Goal: Task Accomplishment & Management: Use online tool/utility

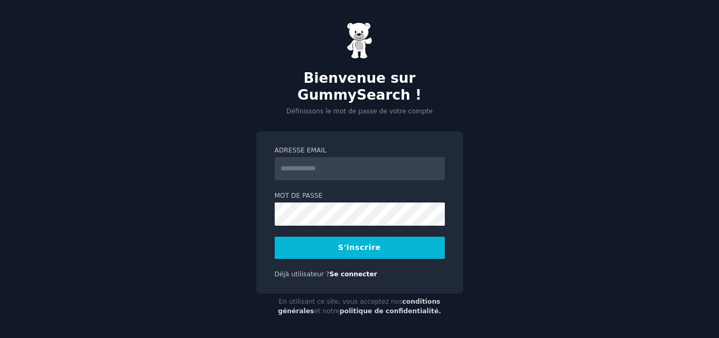
click at [337, 168] on input "Adresse email" at bounding box center [360, 168] width 170 height 23
type input "**********"
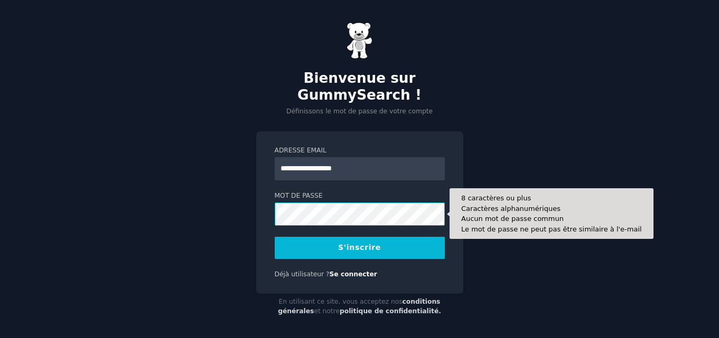
click at [275, 237] on button "S'inscrire" at bounding box center [360, 248] width 170 height 22
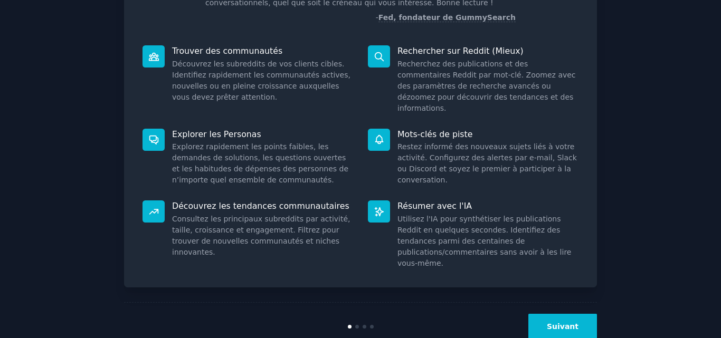
scroll to position [119, 0]
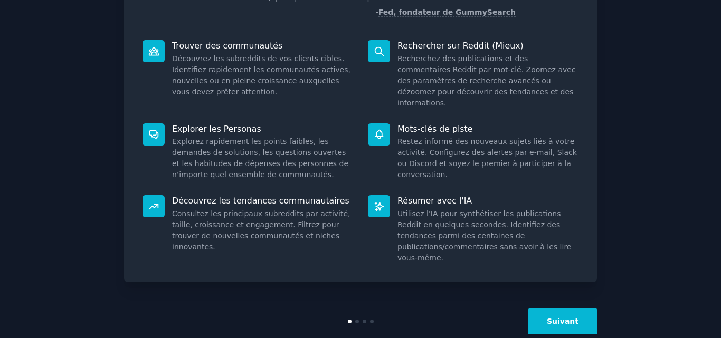
click at [563, 309] on button "Suivant" at bounding box center [563, 322] width 69 height 26
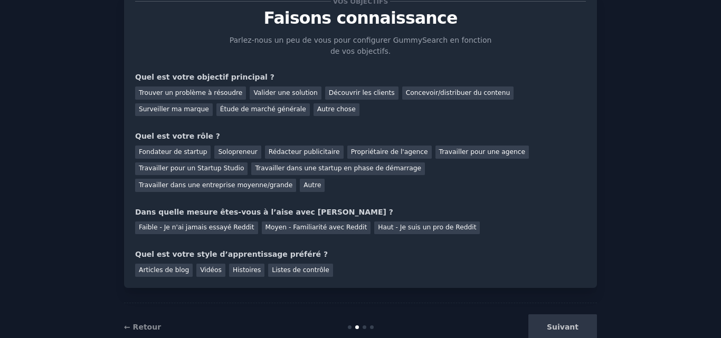
scroll to position [51, 0]
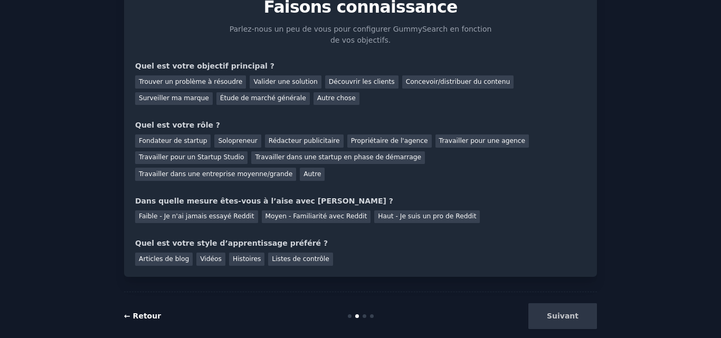
click at [143, 312] on font "← Retour" at bounding box center [142, 316] width 37 height 8
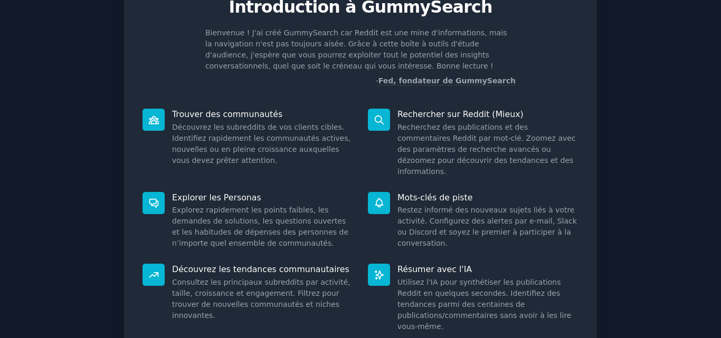
scroll to position [119, 0]
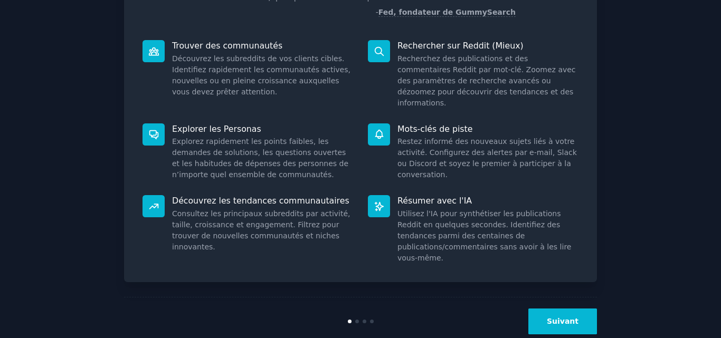
click at [560, 309] on button "Suivant" at bounding box center [563, 322] width 69 height 26
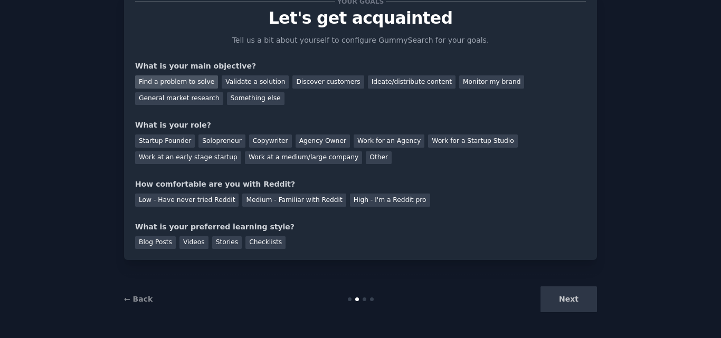
scroll to position [51, 0]
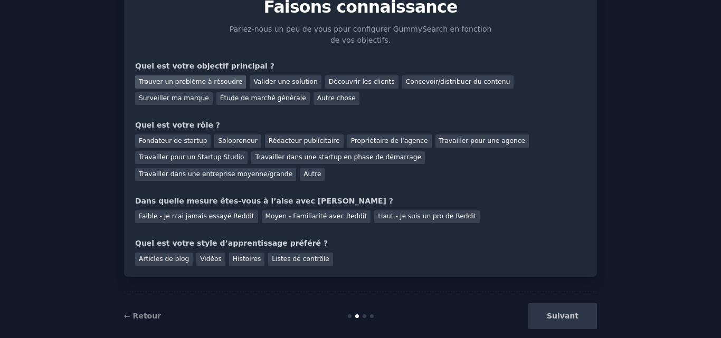
click at [186, 86] on font "Trouver un problème à résoudre" at bounding box center [190, 81] width 103 height 7
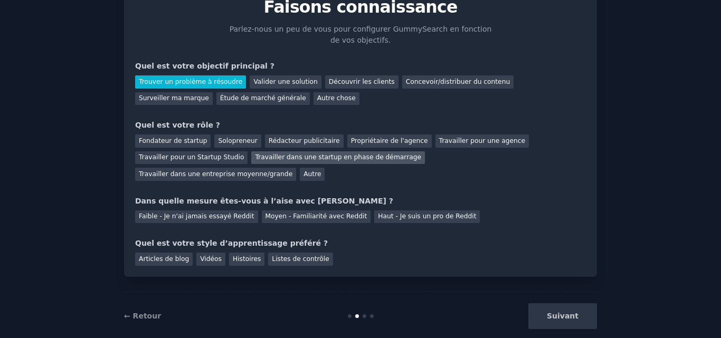
click at [336, 159] on font "Travailler dans une startup en phase de démarrage" at bounding box center [338, 157] width 166 height 7
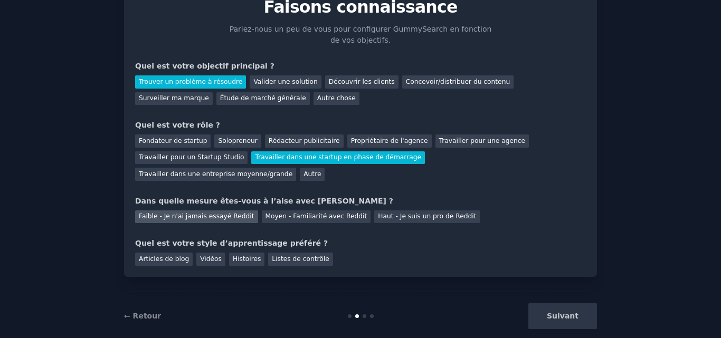
click at [218, 213] on font "Faible - Je n'ai jamais essayé Reddit" at bounding box center [197, 216] width 116 height 7
click at [167, 256] on font "Articles de blog" at bounding box center [164, 259] width 50 height 7
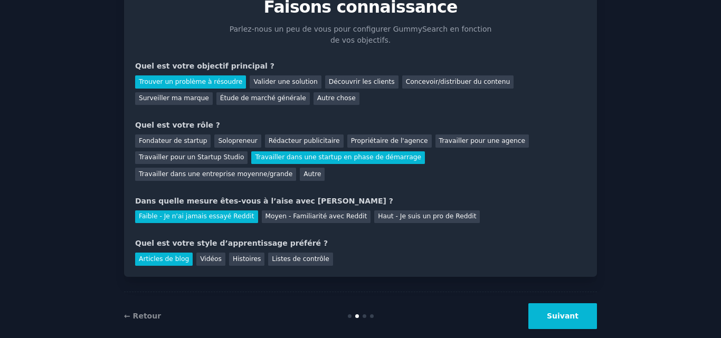
click at [558, 304] on button "Suivant" at bounding box center [563, 317] width 69 height 26
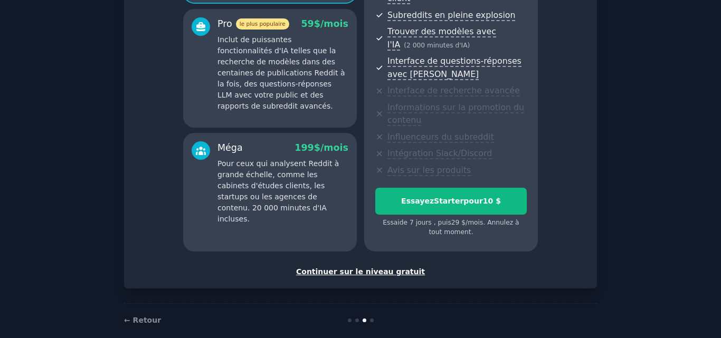
scroll to position [211, 0]
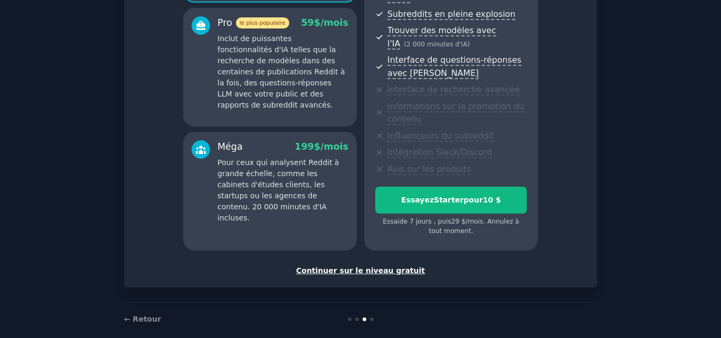
click at [386, 267] on font "Continuer sur le niveau gratuit" at bounding box center [360, 271] width 129 height 8
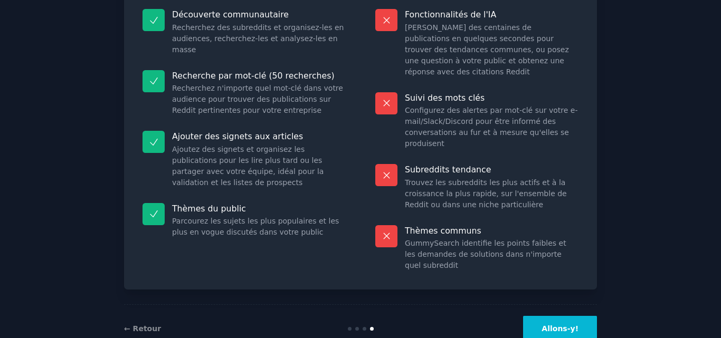
scroll to position [139, 0]
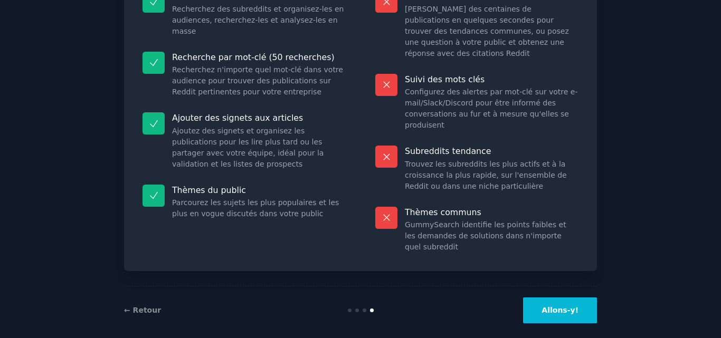
click at [554, 306] on font "Allons-y!" at bounding box center [560, 310] width 37 height 8
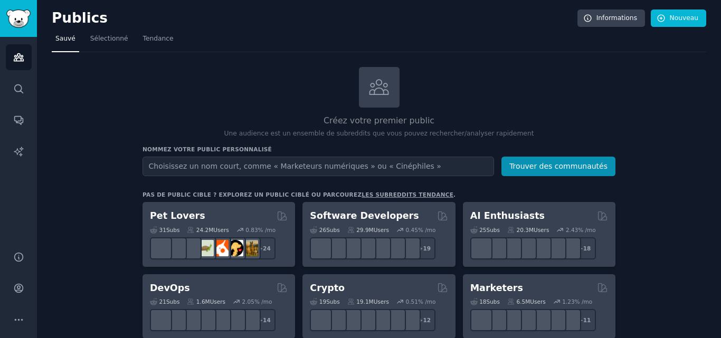
type input "A"
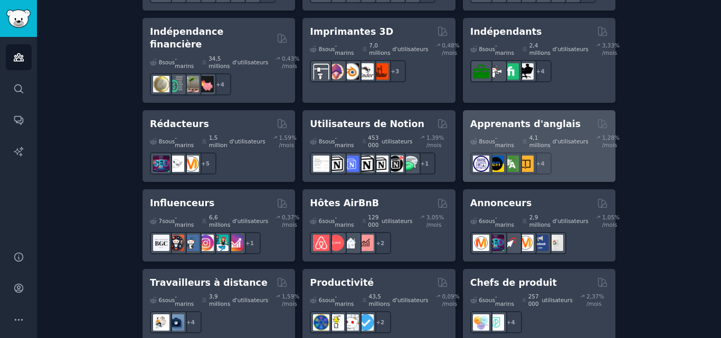
scroll to position [991, 0]
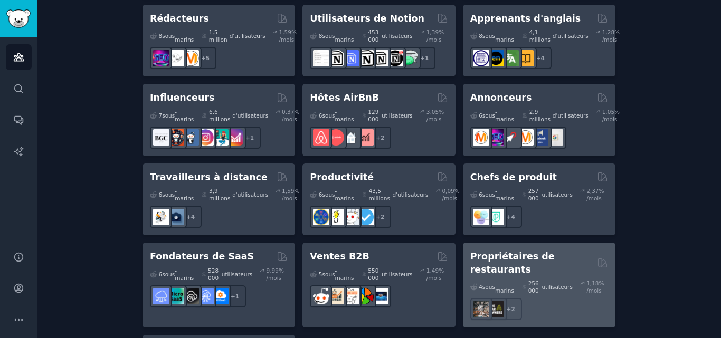
type input "PROS DU TOURISME"
click at [536, 280] on font "256 000" at bounding box center [536, 287] width 14 height 15
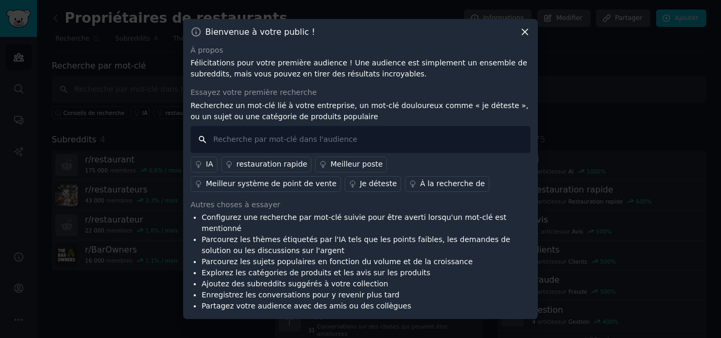
click at [416, 144] on input "text" at bounding box center [361, 139] width 340 height 27
click at [360, 188] on font "Je déteste" at bounding box center [378, 184] width 37 height 8
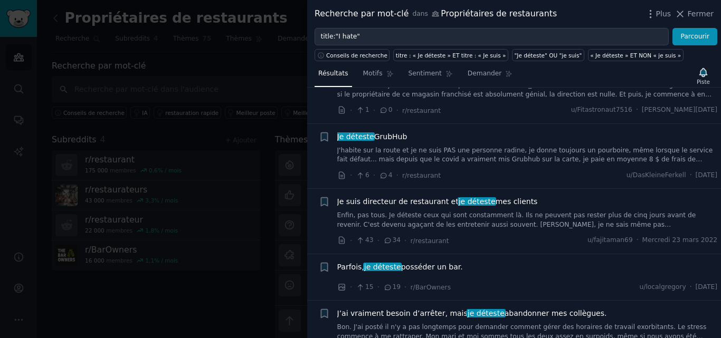
scroll to position [475, 0]
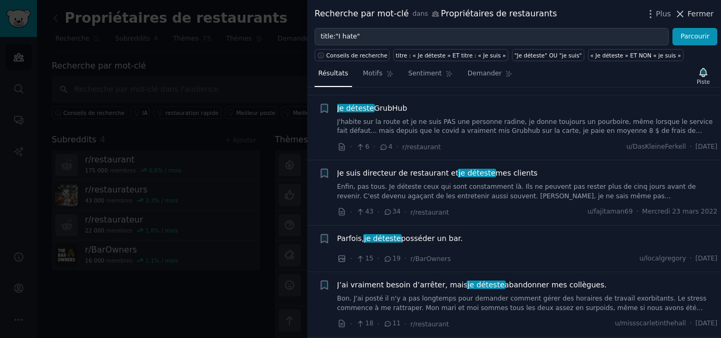
click at [684, 16] on icon at bounding box center [680, 13] width 11 height 11
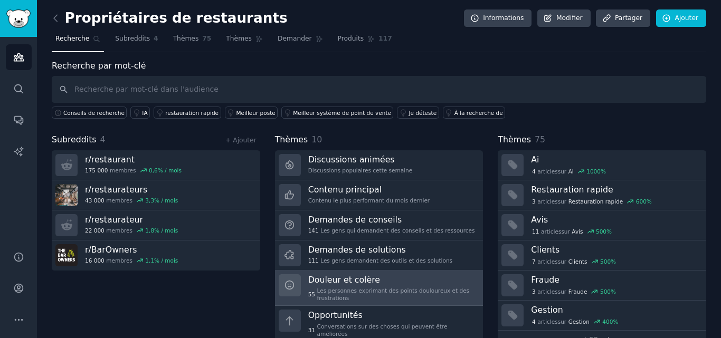
click at [387, 278] on h3 "Douleur et colère" at bounding box center [392, 280] width 168 height 11
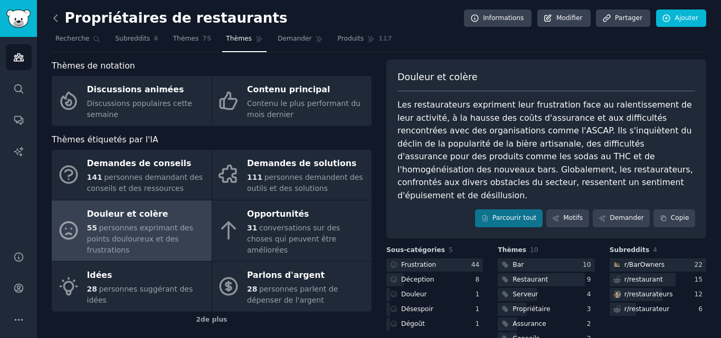
click at [58, 21] on icon at bounding box center [55, 18] width 11 height 11
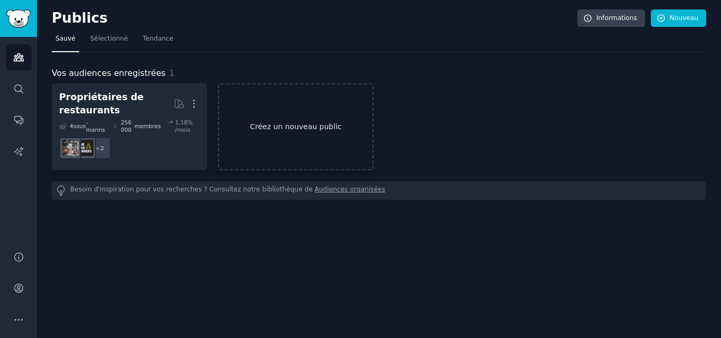
click at [299, 133] on link "Créez un nouveau public" at bounding box center [295, 126] width 155 height 87
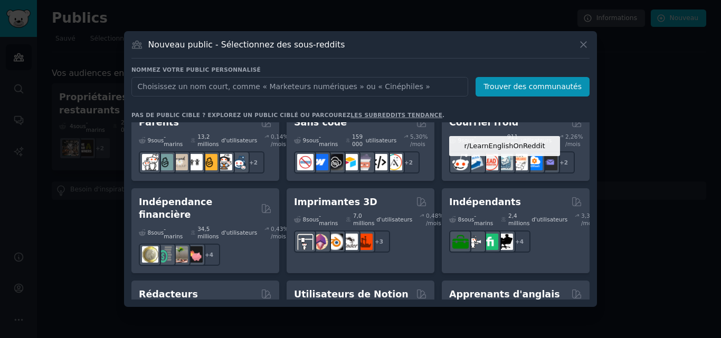
scroll to position [792, 0]
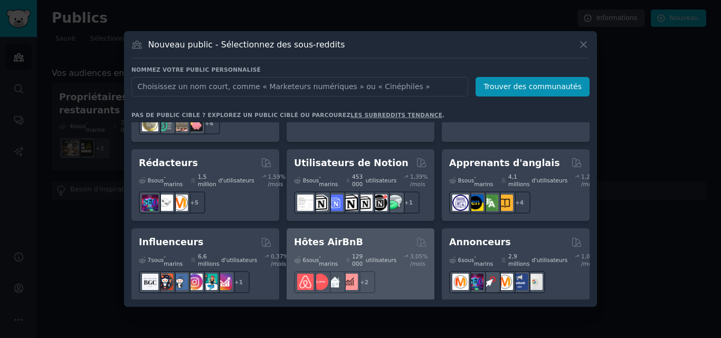
click at [375, 236] on div "Hôtes AirBnB" at bounding box center [360, 242] width 133 height 13
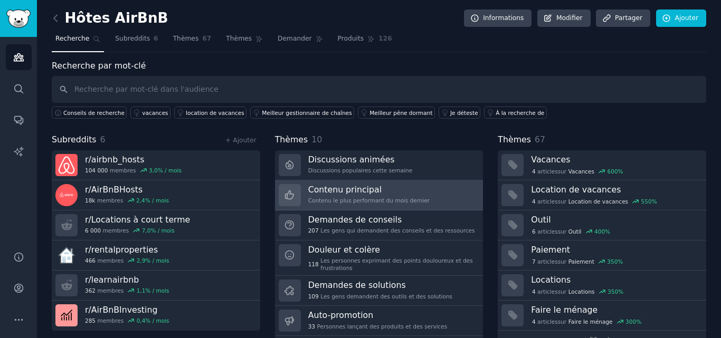
scroll to position [31, 0]
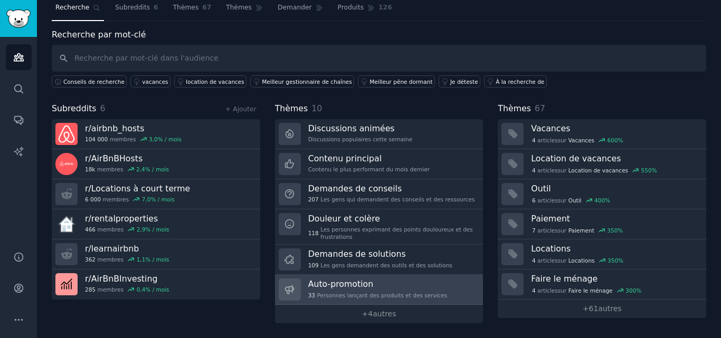
click at [369, 286] on font "Auto-promotion" at bounding box center [340, 284] width 65 height 10
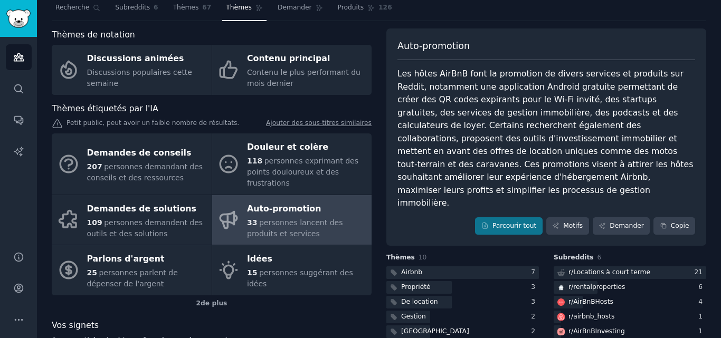
scroll to position [96, 0]
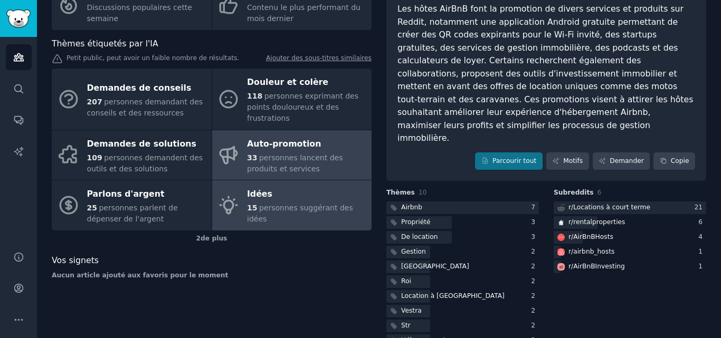
click at [331, 203] on div "Idées" at bounding box center [306, 194] width 119 height 17
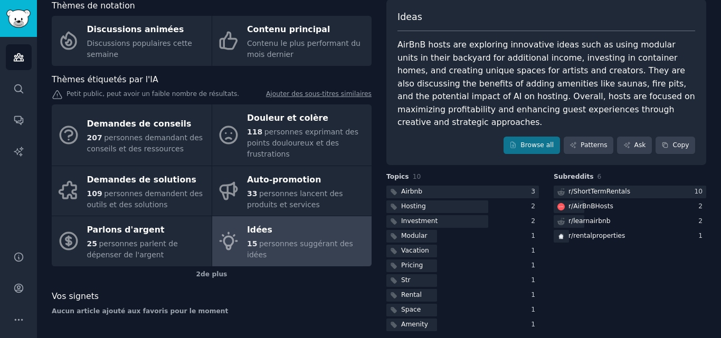
scroll to position [83, 0]
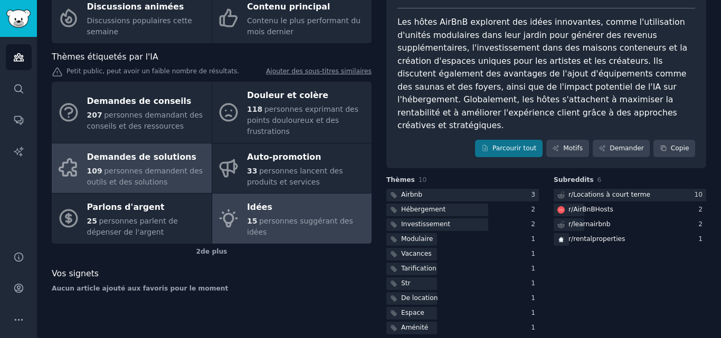
click at [161, 175] on font "personnes demandent des outils et des solutions" at bounding box center [145, 177] width 116 height 20
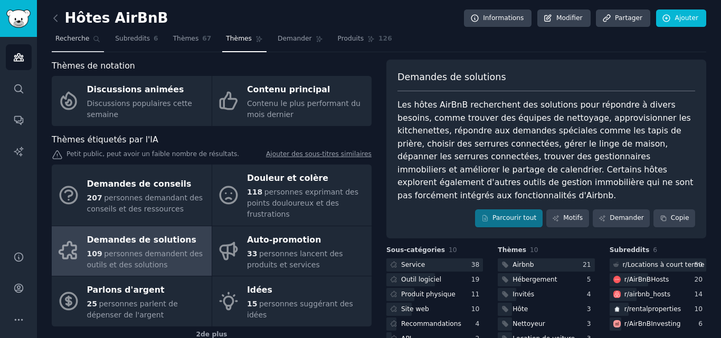
click at [80, 43] on span "Recherche" at bounding box center [72, 39] width 34 height 10
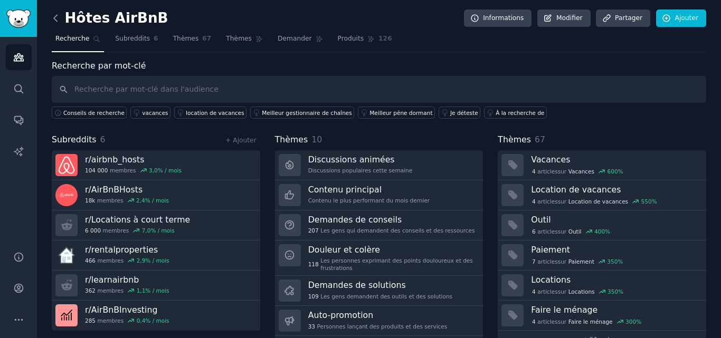
click at [59, 18] on icon at bounding box center [55, 18] width 11 height 11
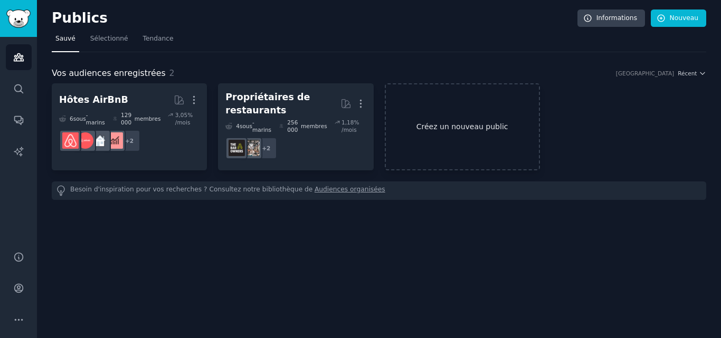
click at [465, 129] on font "Créez un nouveau public" at bounding box center [463, 126] width 92 height 8
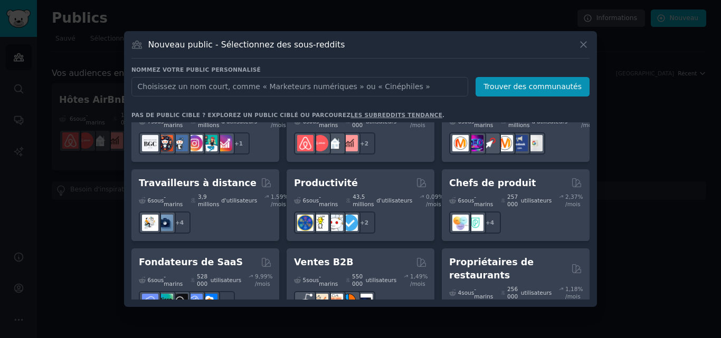
scroll to position [948, 0]
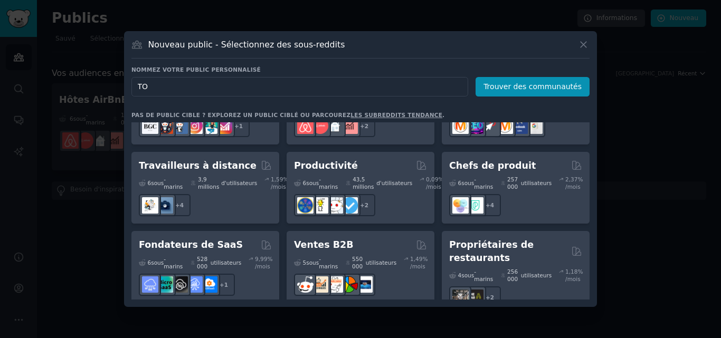
type input "T"
type input "hotelier"
click button "Trouver des communautés" at bounding box center [533, 87] width 114 height 20
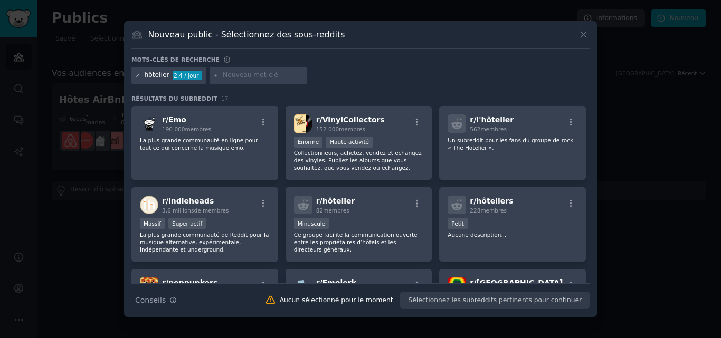
click at [138, 77] on icon at bounding box center [138, 76] width 6 height 6
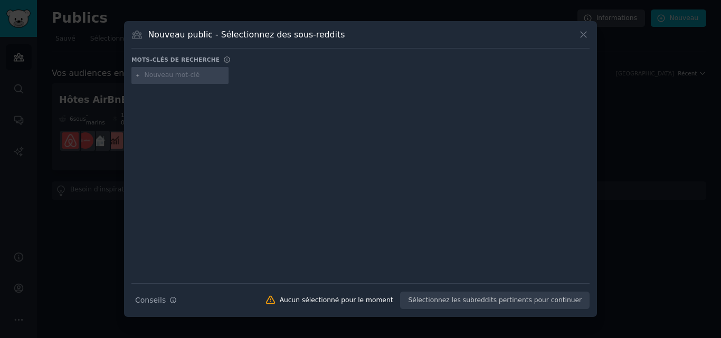
click at [148, 76] on input "text" at bounding box center [185, 76] width 80 height 10
type input "hospitalité"
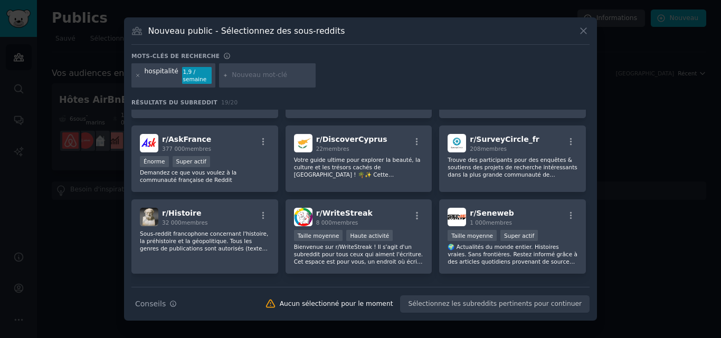
scroll to position [316, 0]
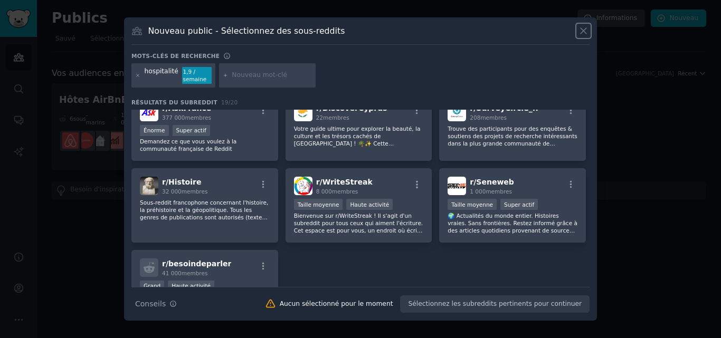
click at [581, 33] on icon at bounding box center [583, 30] width 11 height 11
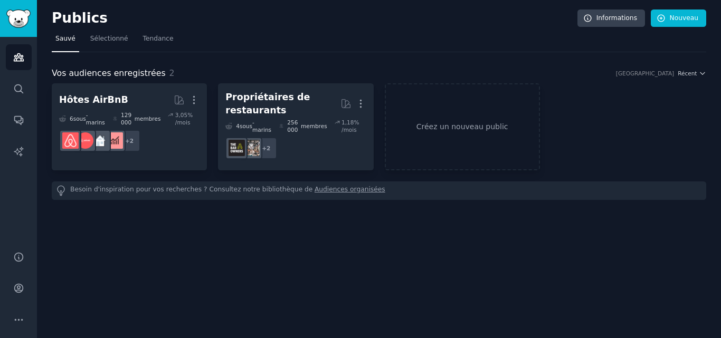
click at [661, 290] on div "Publics Informations Nouveau Sauvé Sélectionné Tendance Vos audiences enregistr…" at bounding box center [379, 169] width 684 height 338
